Goal: Task Accomplishment & Management: Use online tool/utility

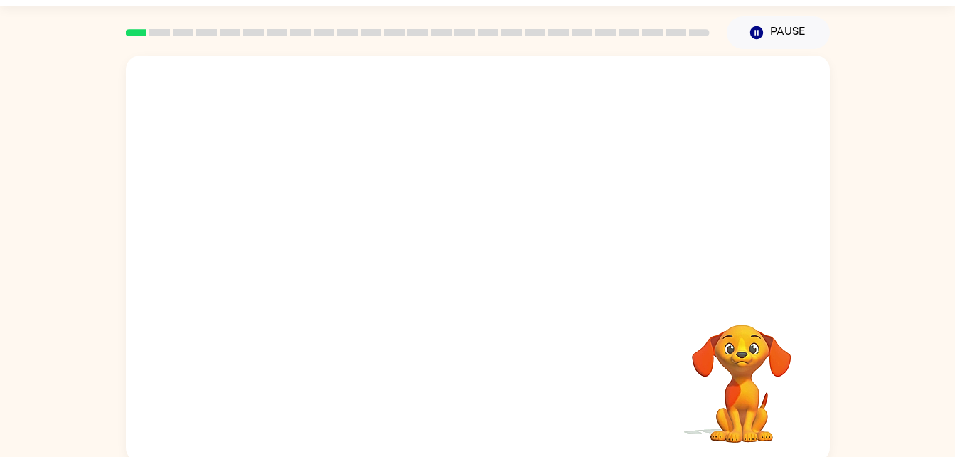
scroll to position [43, 0]
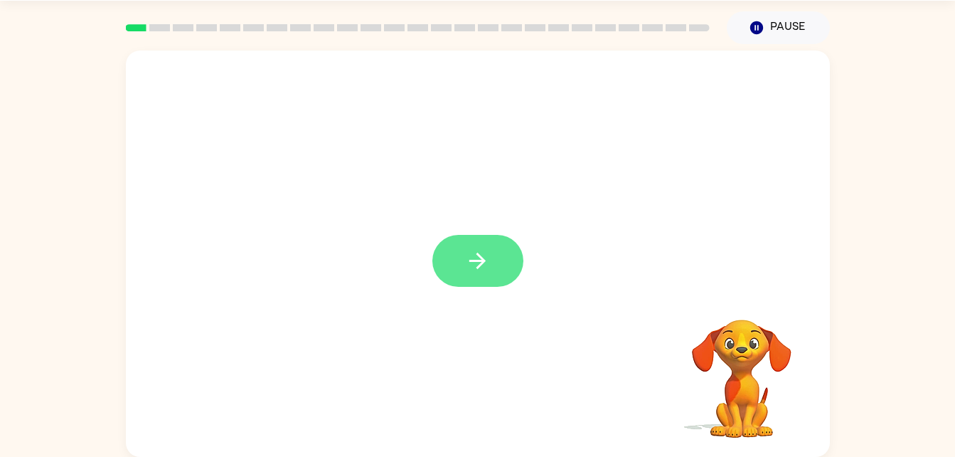
click at [478, 254] on icon "button" at bounding box center [477, 261] width 16 height 16
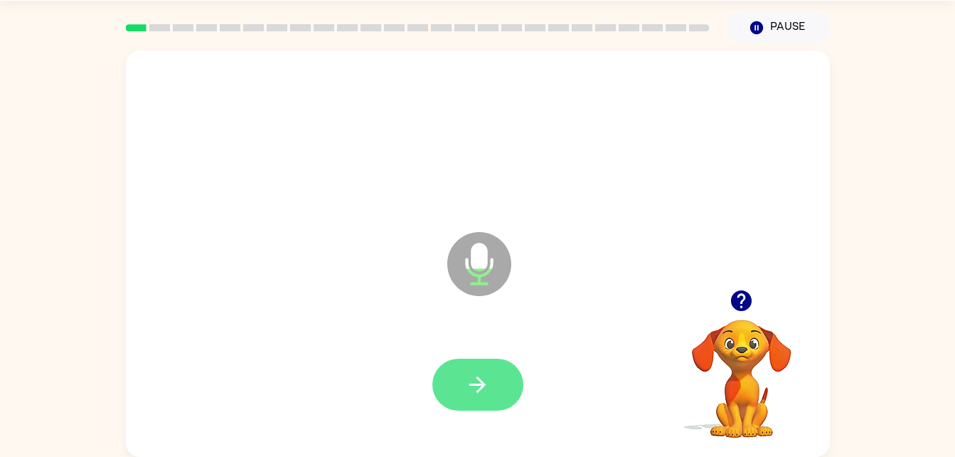
click at [481, 391] on icon "button" at bounding box center [477, 384] width 25 height 25
click at [487, 383] on icon "button" at bounding box center [477, 384] width 25 height 25
click at [476, 375] on icon "button" at bounding box center [477, 384] width 25 height 25
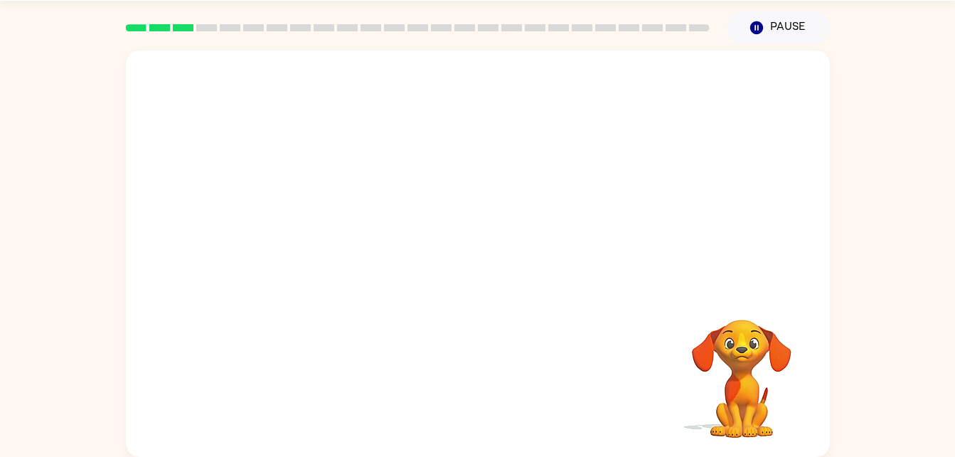
click at [708, 338] on video "Your browser must support playing .mp4 files to use Literably. Please try using…" at bounding box center [742, 368] width 142 height 142
click at [712, 347] on video "Your browser must support playing .mp4 files to use Literably. Please try using…" at bounding box center [742, 368] width 142 height 142
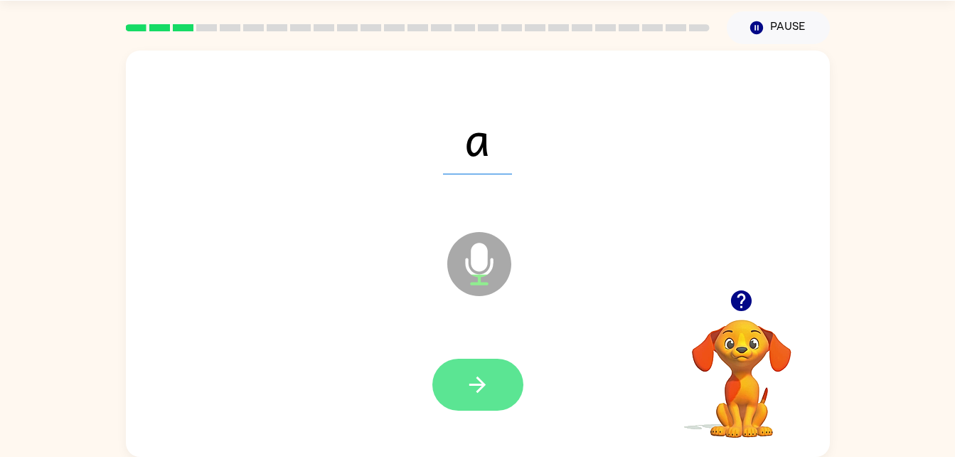
click at [492, 377] on button "button" at bounding box center [477, 385] width 91 height 52
click at [474, 376] on icon "button" at bounding box center [477, 384] width 25 height 25
click at [459, 389] on button "button" at bounding box center [477, 385] width 91 height 52
click at [456, 388] on button "button" at bounding box center [477, 385] width 91 height 52
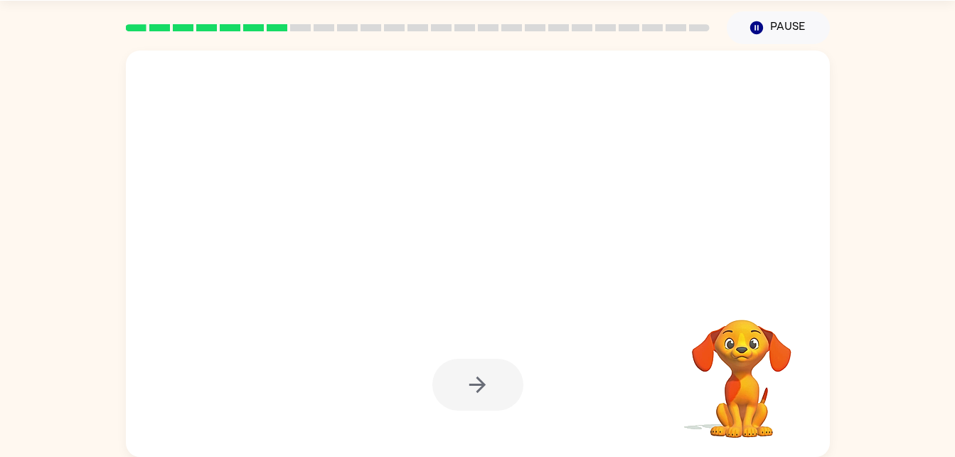
click at [478, 254] on div at bounding box center [478, 254] width 704 height 406
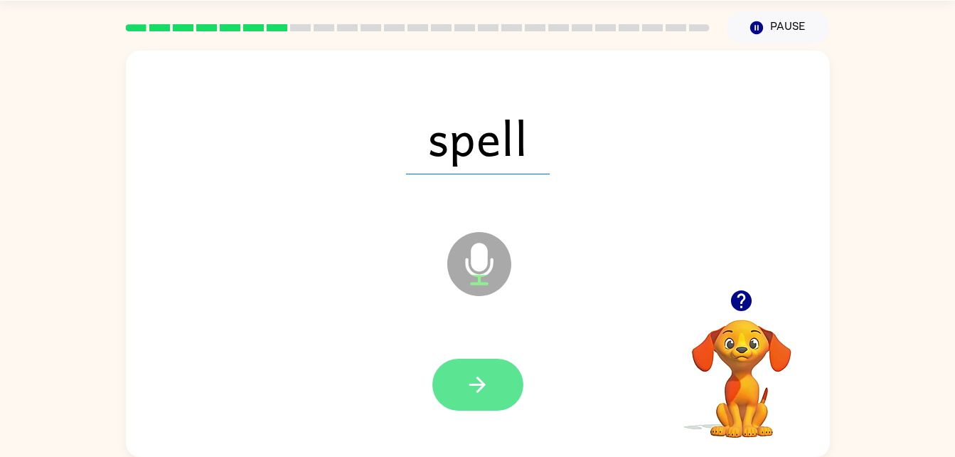
click at [477, 393] on icon "button" at bounding box center [477, 384] width 25 height 25
click at [465, 392] on icon "button" at bounding box center [477, 384] width 25 height 25
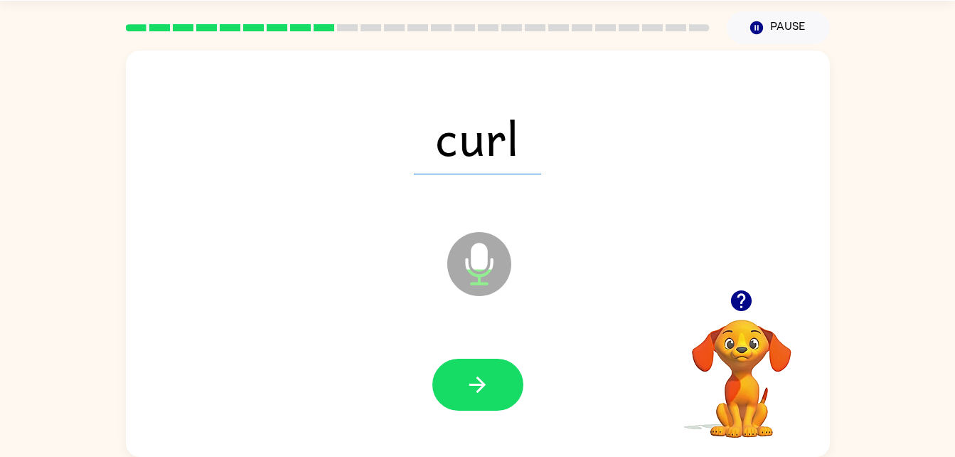
click at [508, 339] on div at bounding box center [478, 384] width 676 height 117
click at [452, 379] on button "button" at bounding box center [477, 385] width 91 height 52
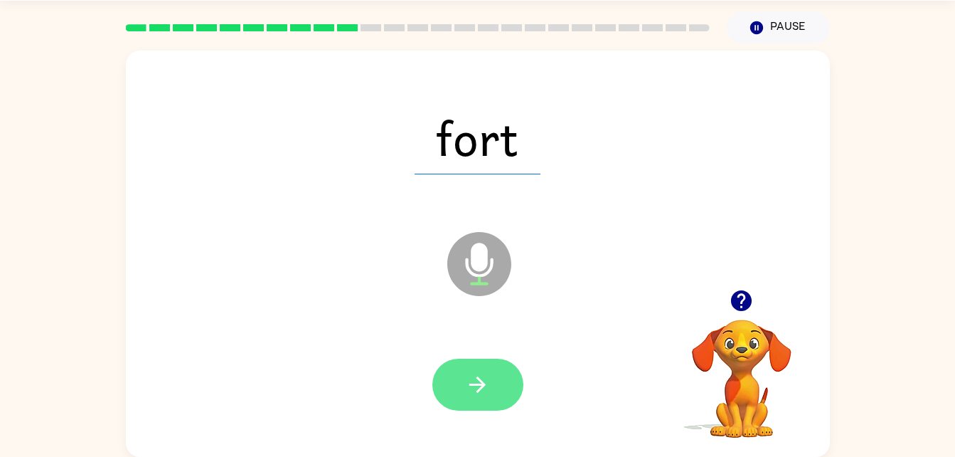
click at [487, 395] on icon "button" at bounding box center [477, 384] width 25 height 25
click at [469, 385] on icon "button" at bounding box center [477, 384] width 16 height 16
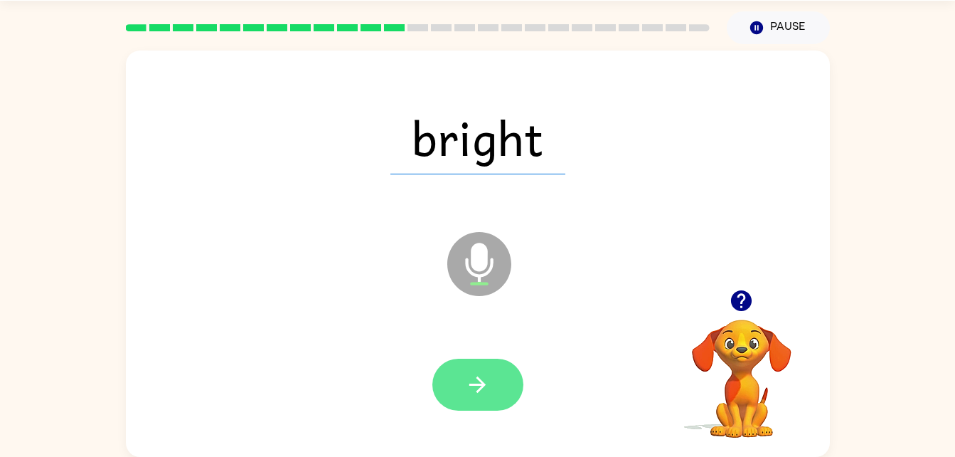
click at [474, 389] on icon "button" at bounding box center [477, 384] width 25 height 25
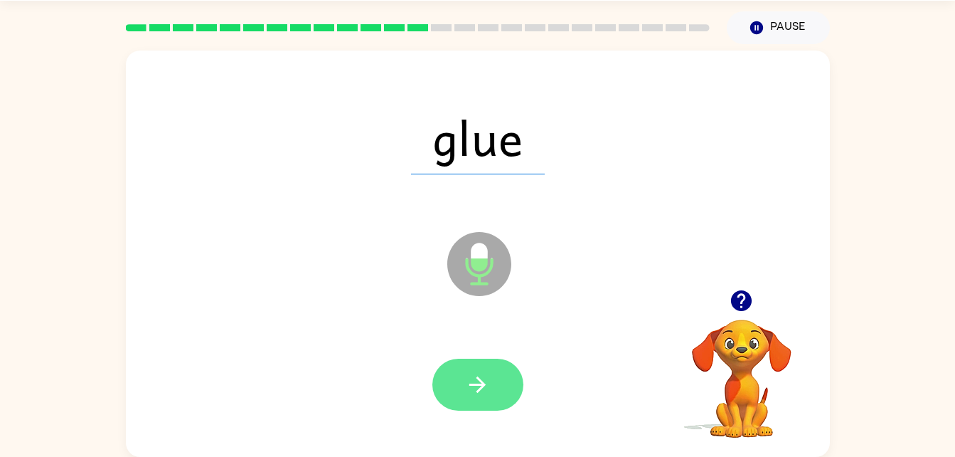
click at [488, 376] on icon "button" at bounding box center [477, 384] width 25 height 25
click at [472, 400] on button "button" at bounding box center [477, 385] width 91 height 52
click at [477, 389] on icon "button" at bounding box center [477, 384] width 25 height 25
click at [488, 375] on icon "button" at bounding box center [477, 384] width 25 height 25
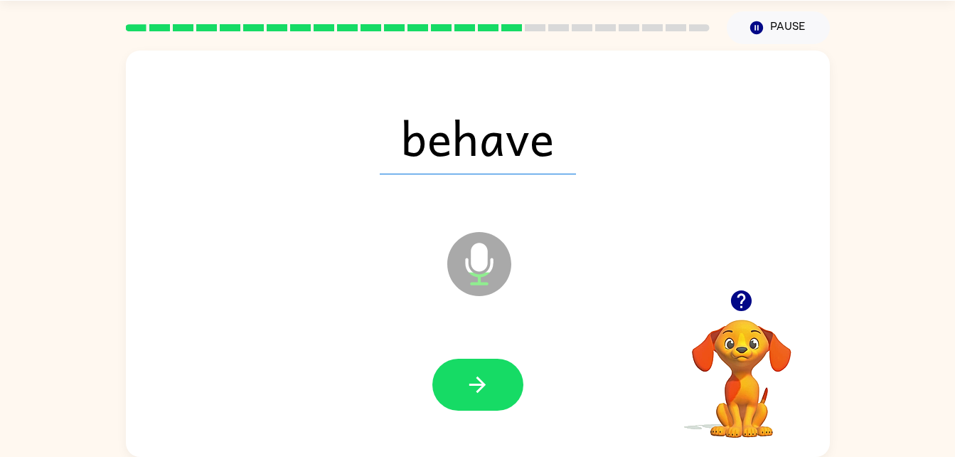
click at [465, 392] on icon "button" at bounding box center [477, 384] width 25 height 25
click at [481, 421] on div at bounding box center [478, 384] width 676 height 117
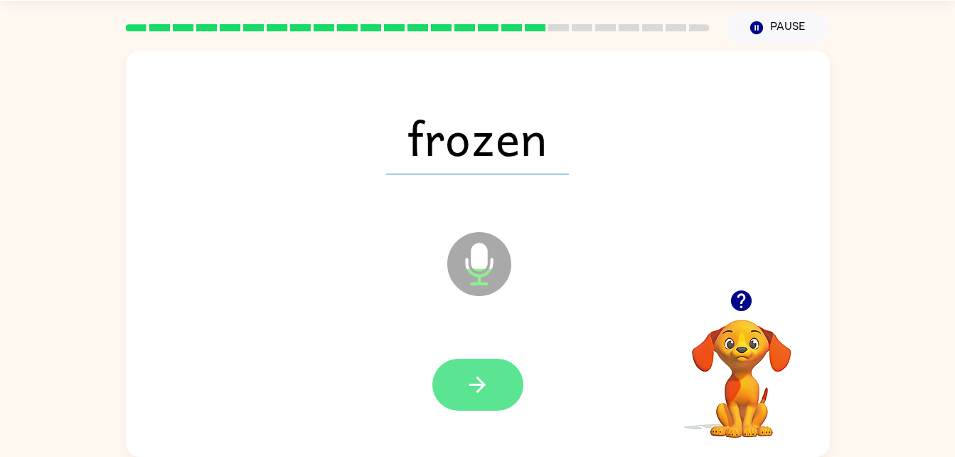
click at [462, 370] on button "button" at bounding box center [477, 385] width 91 height 52
click at [490, 386] on button "button" at bounding box center [477, 385] width 91 height 52
click at [464, 377] on button "button" at bounding box center [477, 385] width 91 height 52
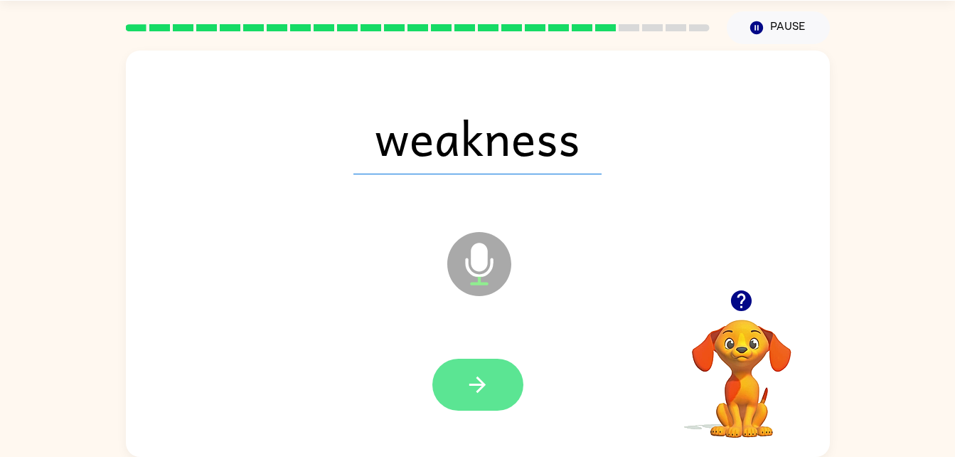
click at [464, 390] on button "button" at bounding box center [477, 385] width 91 height 52
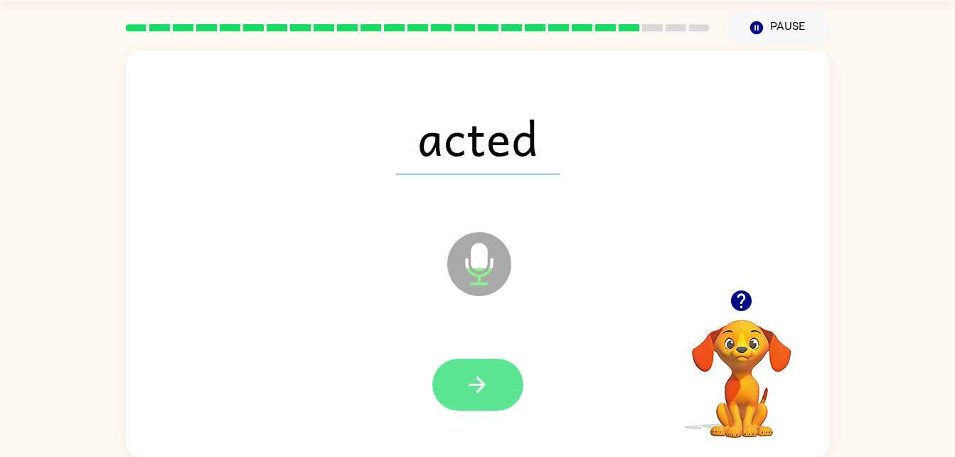
click at [475, 368] on button "button" at bounding box center [477, 385] width 91 height 52
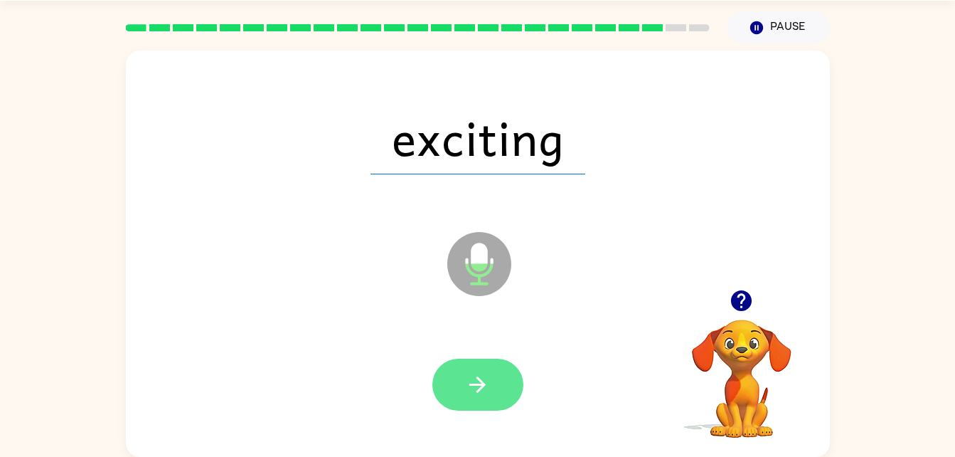
click at [467, 386] on icon "button" at bounding box center [477, 384] width 25 height 25
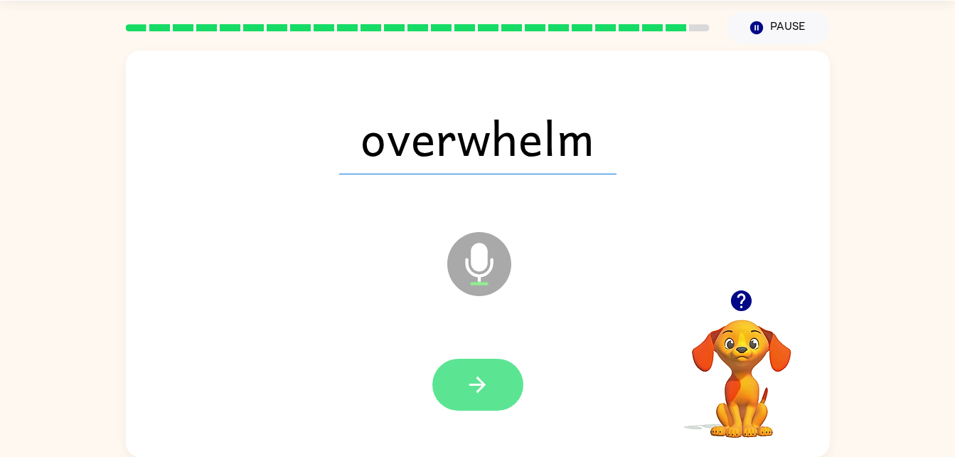
click at [469, 394] on icon "button" at bounding box center [477, 384] width 25 height 25
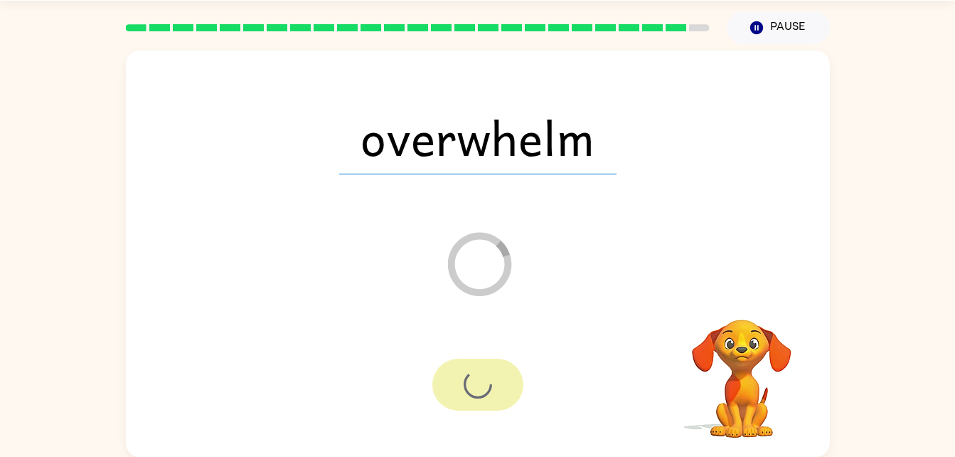
scroll to position [18, 0]
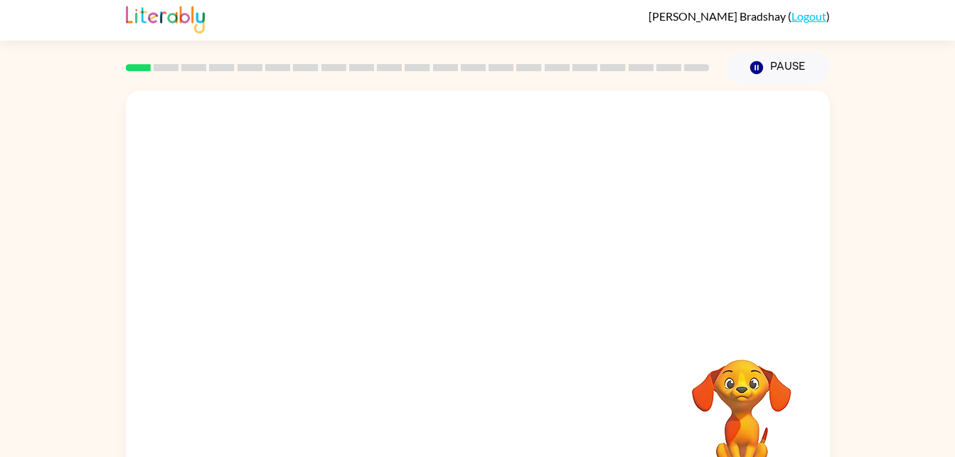
scroll to position [43, 0]
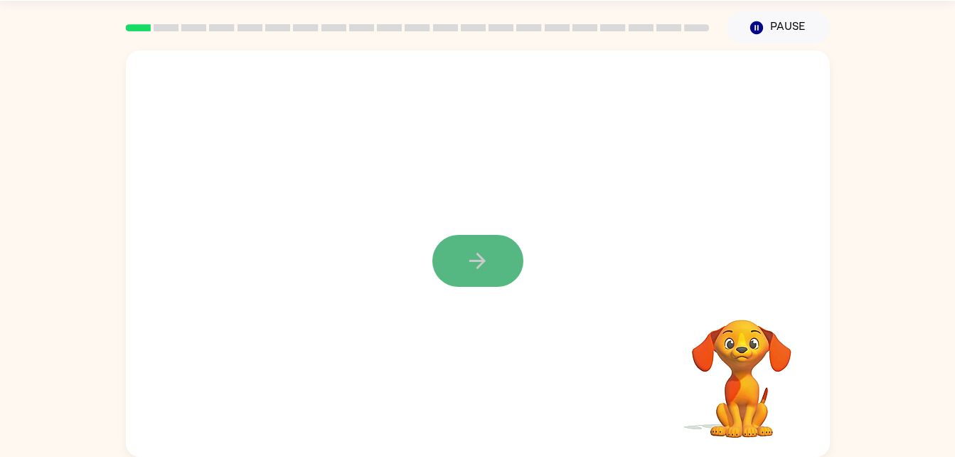
click at [501, 255] on button "button" at bounding box center [477, 261] width 91 height 52
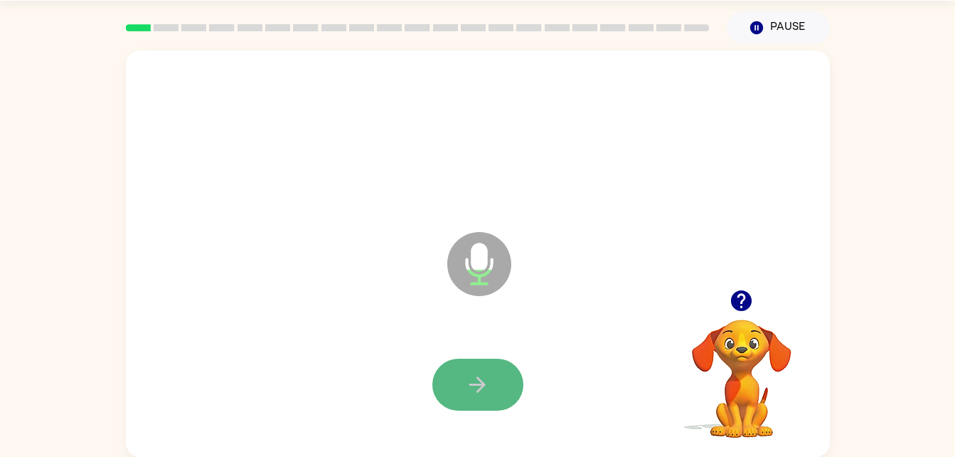
click at [459, 400] on button "button" at bounding box center [477, 385] width 91 height 52
click at [485, 372] on icon "button" at bounding box center [477, 384] width 25 height 25
click at [465, 373] on icon "button" at bounding box center [477, 384] width 25 height 25
click at [735, 308] on icon "button" at bounding box center [741, 300] width 21 height 21
click at [468, 377] on icon "button" at bounding box center [477, 384] width 25 height 25
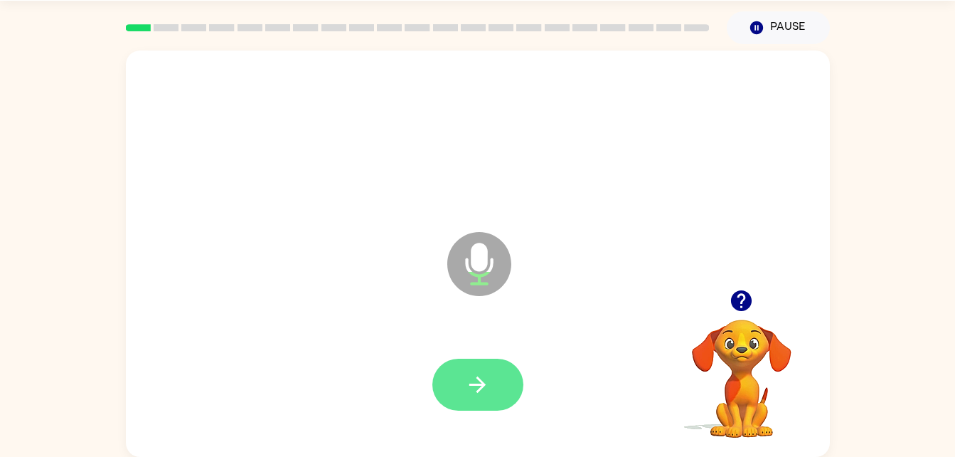
click at [490, 370] on button "button" at bounding box center [477, 385] width 91 height 52
click at [477, 386] on icon "button" at bounding box center [477, 384] width 25 height 25
click at [481, 402] on button "button" at bounding box center [477, 385] width 91 height 52
click at [481, 382] on icon "button" at bounding box center [477, 384] width 16 height 16
click at [482, 375] on icon "button" at bounding box center [477, 384] width 25 height 25
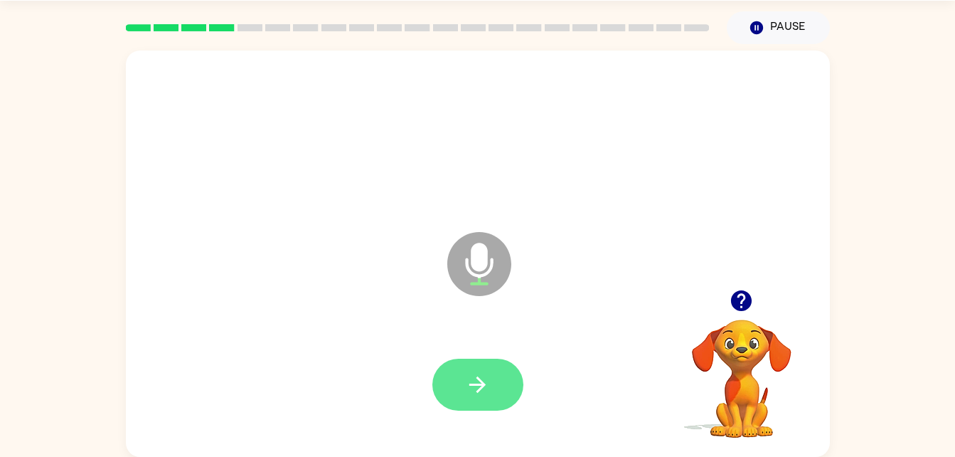
click at [498, 404] on button "button" at bounding box center [477, 385] width 91 height 52
click at [481, 376] on icon "button" at bounding box center [477, 384] width 25 height 25
click at [467, 369] on button "button" at bounding box center [477, 385] width 91 height 52
click at [455, 409] on button "button" at bounding box center [477, 385] width 91 height 52
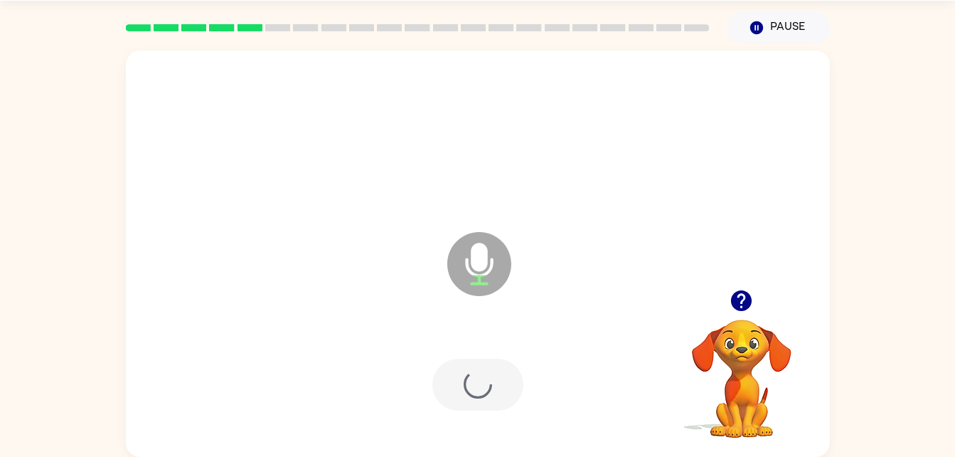
click at [479, 373] on div at bounding box center [477, 385] width 91 height 52
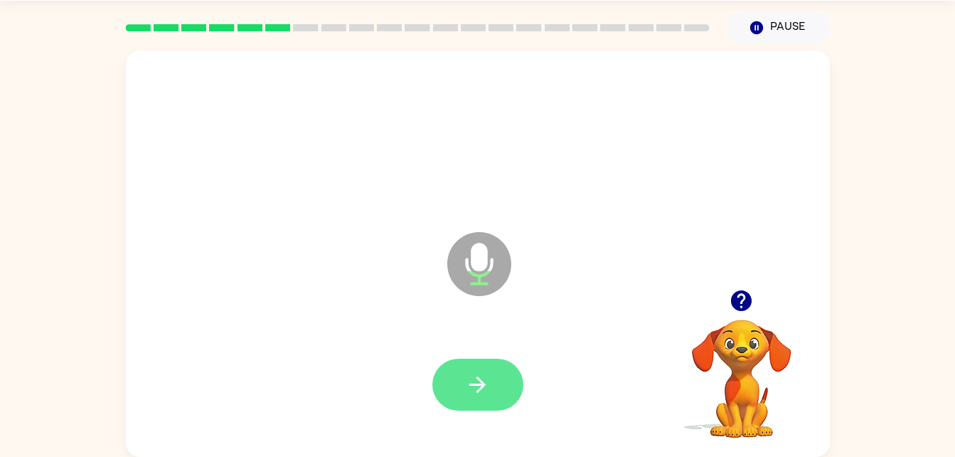
click at [477, 369] on button "button" at bounding box center [477, 385] width 91 height 52
click at [479, 367] on button "button" at bounding box center [477, 385] width 91 height 52
click at [474, 379] on icon "button" at bounding box center [477, 384] width 25 height 25
click at [472, 371] on button "button" at bounding box center [477, 385] width 91 height 52
click at [467, 378] on icon "button" at bounding box center [477, 384] width 25 height 25
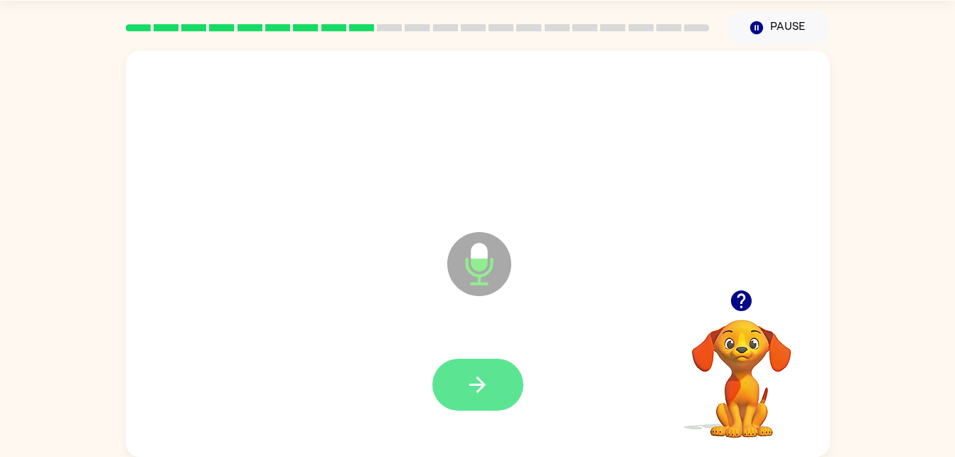
click at [511, 368] on button "button" at bounding box center [477, 385] width 91 height 52
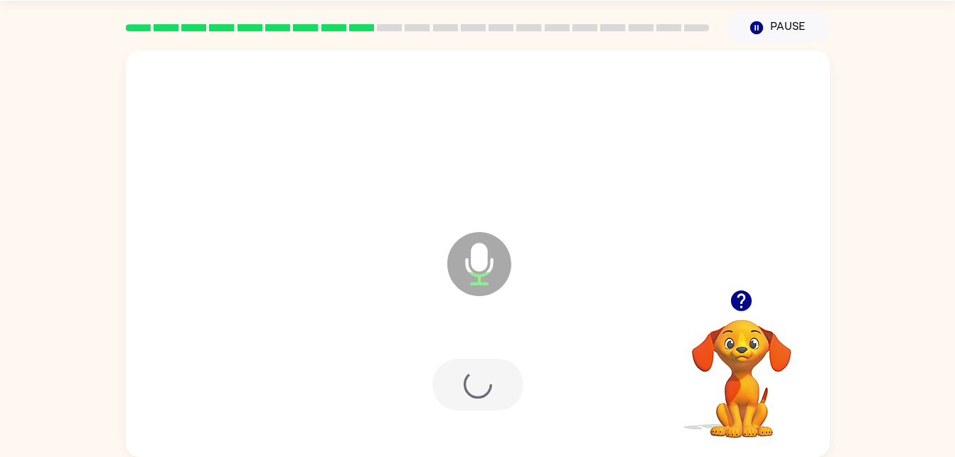
click at [483, 389] on div at bounding box center [477, 385] width 91 height 52
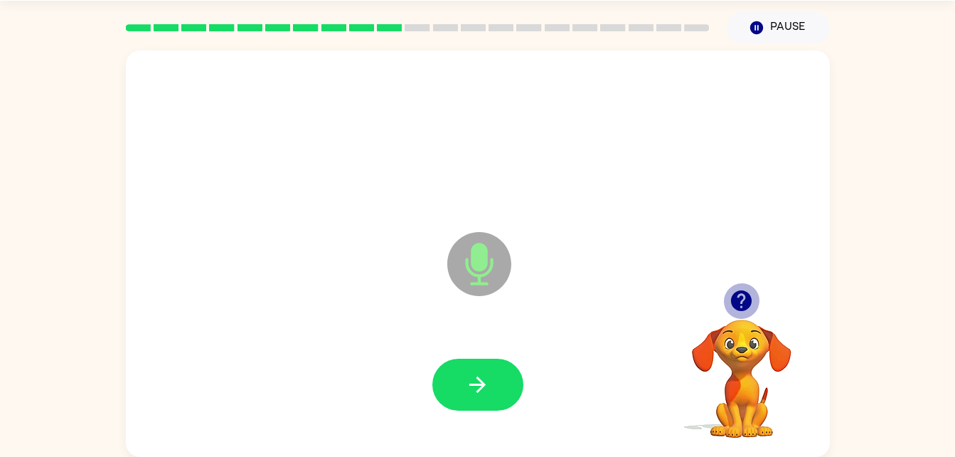
click at [737, 318] on button "button" at bounding box center [741, 300] width 36 height 36
click at [740, 311] on icon "button" at bounding box center [741, 300] width 21 height 21
click at [738, 313] on icon "button" at bounding box center [741, 300] width 25 height 25
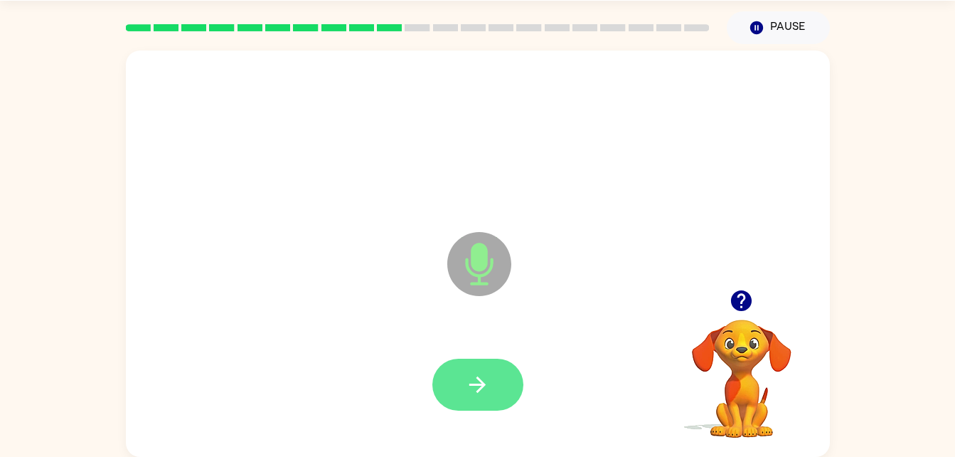
click at [479, 375] on icon "button" at bounding box center [477, 384] width 25 height 25
click at [473, 372] on icon "button" at bounding box center [477, 384] width 25 height 25
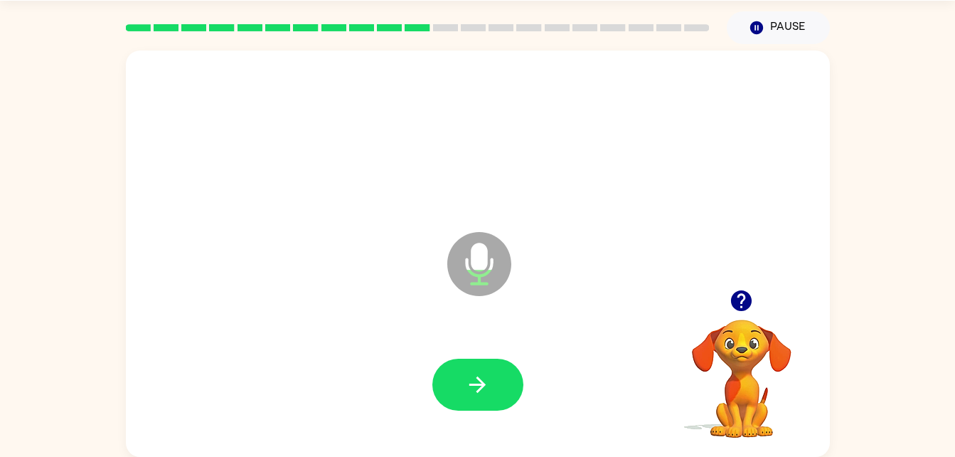
click at [562, 399] on div at bounding box center [478, 384] width 676 height 117
click at [491, 398] on button "button" at bounding box center [477, 385] width 91 height 52
click at [507, 383] on button "button" at bounding box center [477, 385] width 91 height 52
click at [753, 313] on icon "button" at bounding box center [741, 300] width 25 height 25
click at [747, 315] on video "Your browser must support playing .mp4 files to use Literably. Please try using…" at bounding box center [742, 368] width 142 height 142
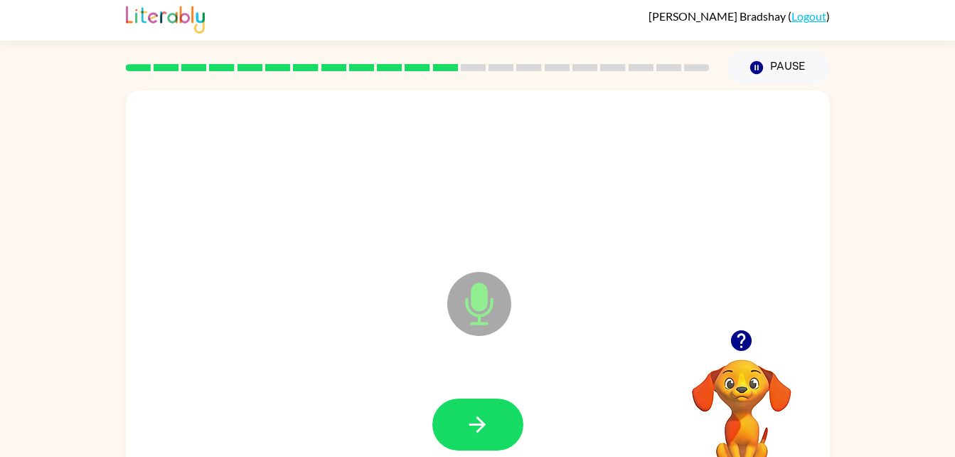
scroll to position [0, 0]
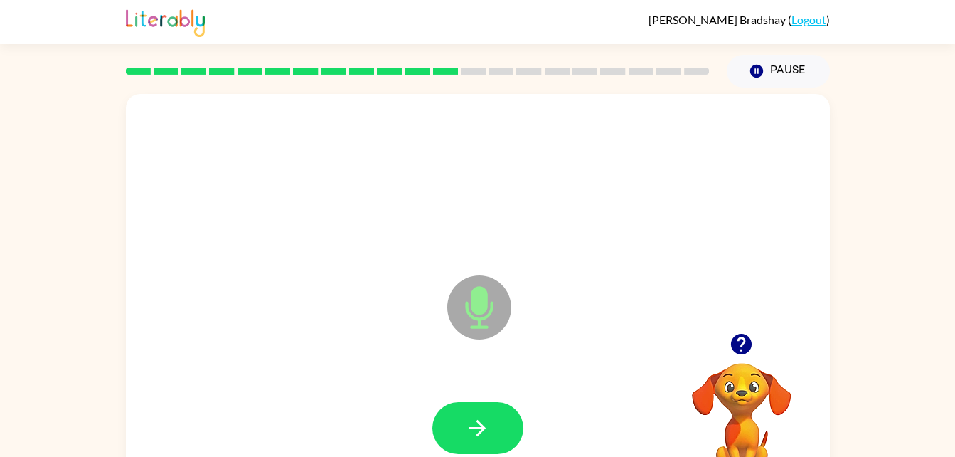
click at [745, 317] on div "Microphone The Microphone is here when it is your turn to talk" at bounding box center [478, 297] width 704 height 406
click at [743, 351] on icon "button" at bounding box center [741, 344] width 21 height 21
click at [745, 344] on video "Your browser must support playing .mp4 files to use Literably. Please try using…" at bounding box center [742, 412] width 142 height 142
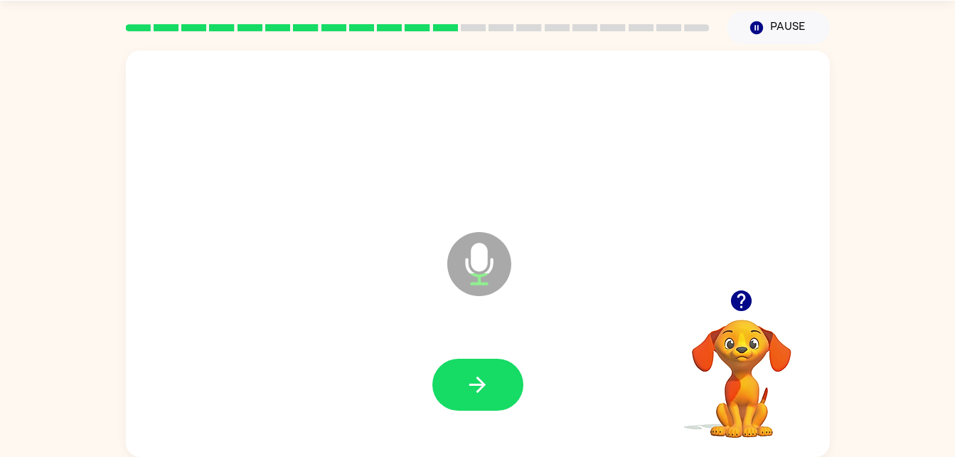
click at [494, 391] on button "button" at bounding box center [477, 385] width 91 height 52
click at [479, 392] on div at bounding box center [477, 385] width 91 height 52
click at [464, 383] on button "button" at bounding box center [477, 385] width 91 height 52
click at [489, 348] on div at bounding box center [478, 384] width 676 height 117
click at [491, 399] on button "button" at bounding box center [477, 385] width 91 height 52
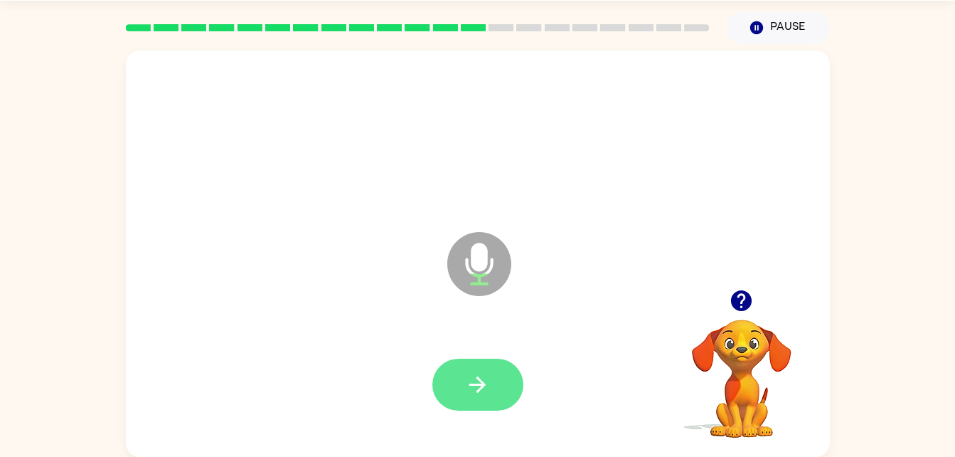
click at [472, 410] on button "button" at bounding box center [477, 385] width 91 height 52
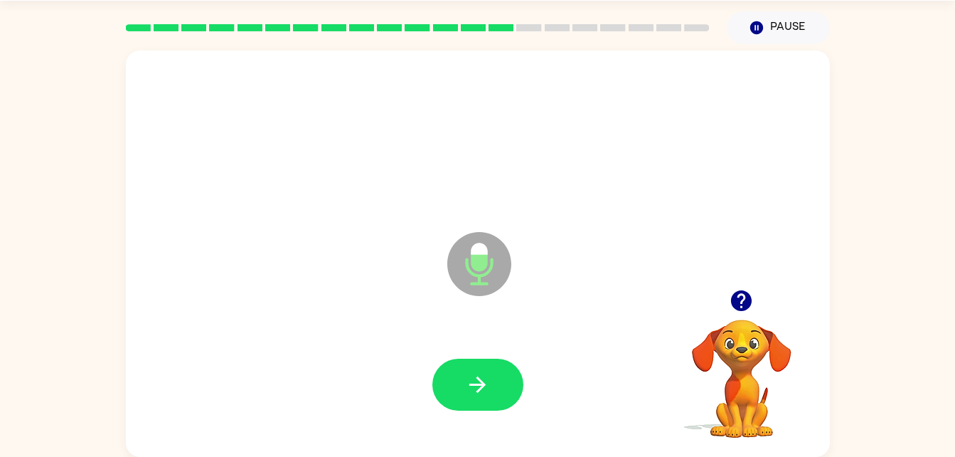
click at [760, 322] on video "Your browser must support playing .mp4 files to use Literably. Please try using…" at bounding box center [742, 368] width 142 height 142
click at [746, 305] on icon "button" at bounding box center [741, 300] width 21 height 21
click at [487, 386] on icon "button" at bounding box center [477, 384] width 25 height 25
click at [467, 360] on button "button" at bounding box center [477, 385] width 91 height 52
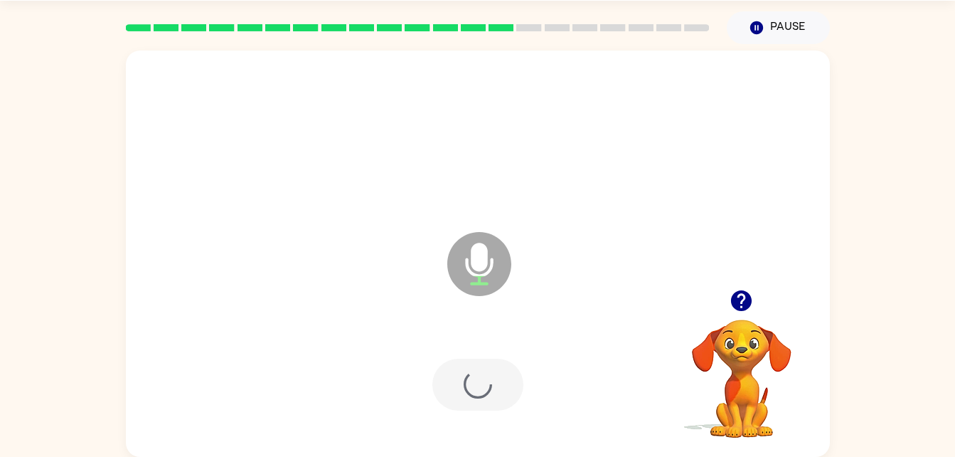
click at [483, 417] on div at bounding box center [478, 384] width 676 height 117
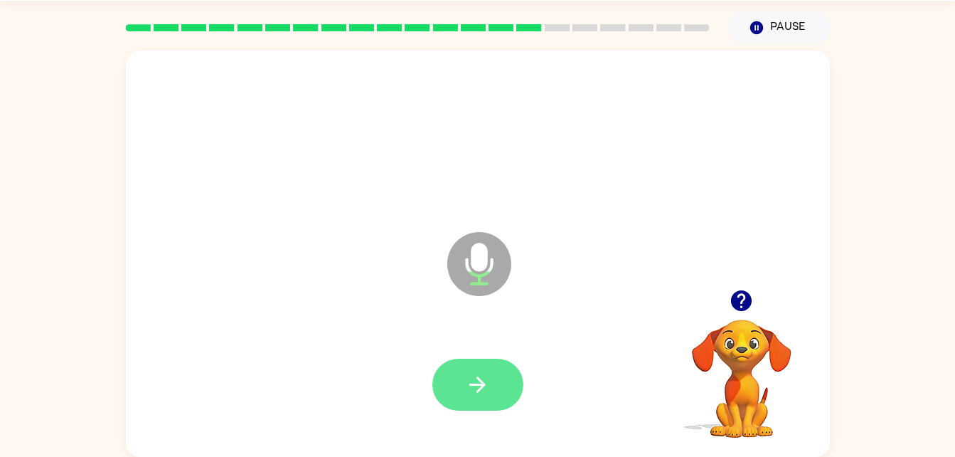
click at [469, 400] on button "button" at bounding box center [477, 385] width 91 height 52
click at [472, 397] on button "button" at bounding box center [477, 385] width 91 height 52
click at [459, 371] on button "button" at bounding box center [477, 385] width 91 height 52
click at [470, 374] on icon "button" at bounding box center [477, 384] width 25 height 25
click at [476, 376] on icon "button" at bounding box center [477, 384] width 25 height 25
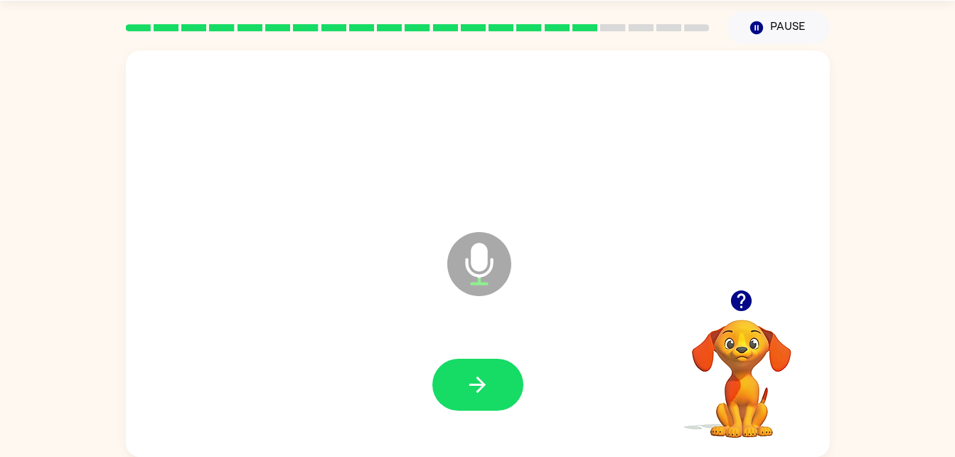
click at [753, 302] on icon "button" at bounding box center [741, 300] width 25 height 25
click at [476, 386] on icon "button" at bounding box center [477, 384] width 25 height 25
click at [467, 391] on icon "button" at bounding box center [477, 384] width 25 height 25
click at [469, 359] on button "button" at bounding box center [477, 385] width 91 height 52
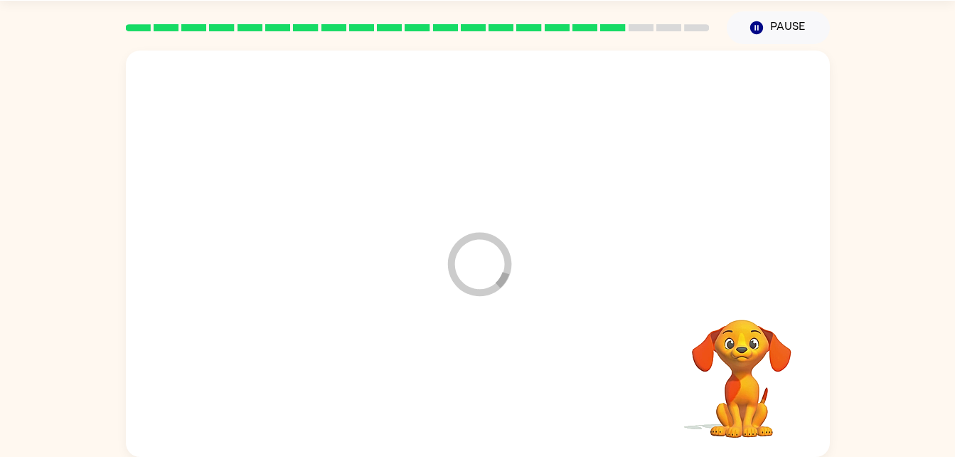
click at [502, 397] on div at bounding box center [478, 384] width 676 height 117
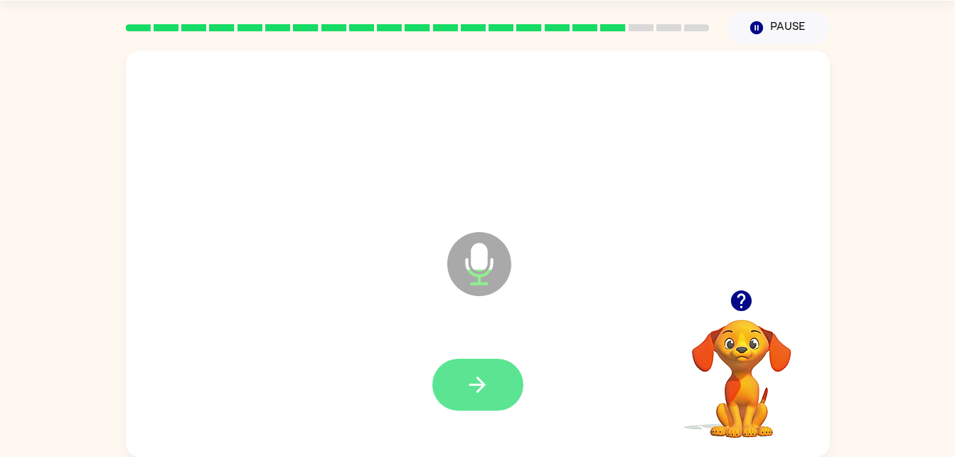
click at [469, 378] on icon "button" at bounding box center [477, 384] width 25 height 25
click at [476, 378] on icon "button" at bounding box center [477, 384] width 25 height 25
click at [489, 386] on icon "button" at bounding box center [477, 384] width 25 height 25
click at [489, 403] on button "button" at bounding box center [477, 385] width 91 height 52
click at [492, 378] on button "button" at bounding box center [477, 385] width 91 height 52
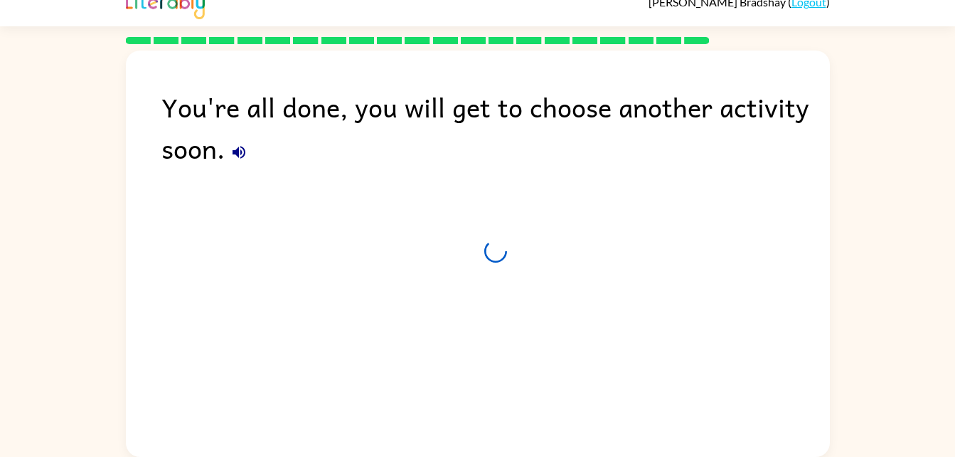
scroll to position [18, 0]
